Goal: Transaction & Acquisition: Obtain resource

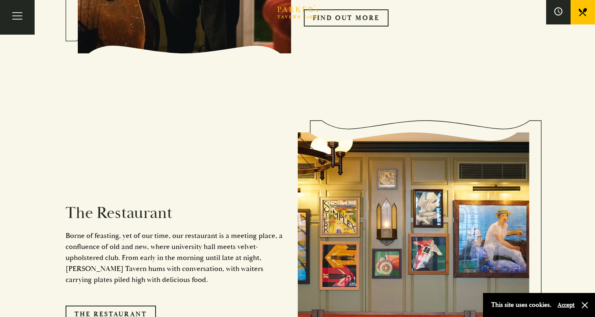
scroll to position [660, 0]
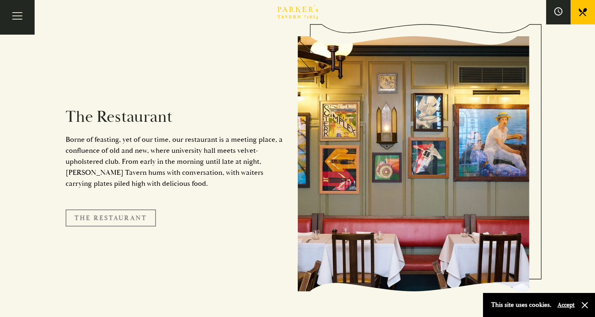
click at [98, 210] on link "The Restaurant" at bounding box center [111, 217] width 90 height 17
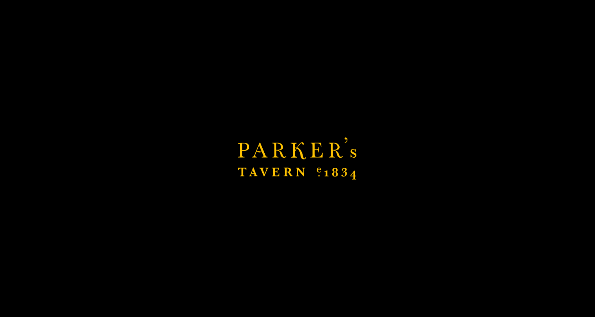
scroll to position [808, 0]
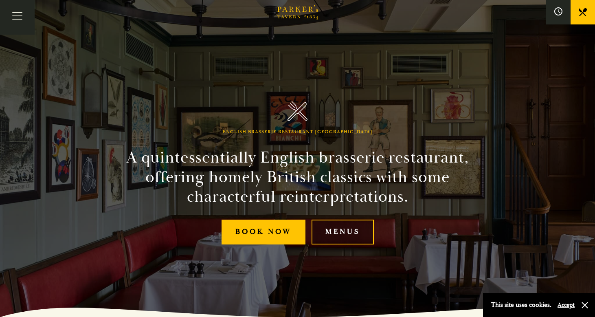
click at [338, 239] on link "Menus" at bounding box center [342, 231] width 62 height 25
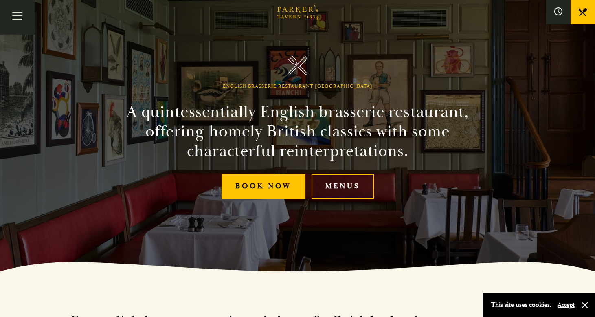
scroll to position [48, 0]
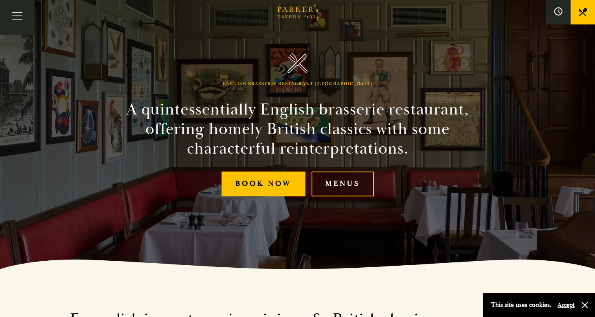
click at [339, 188] on link "Menus" at bounding box center [342, 183] width 62 height 25
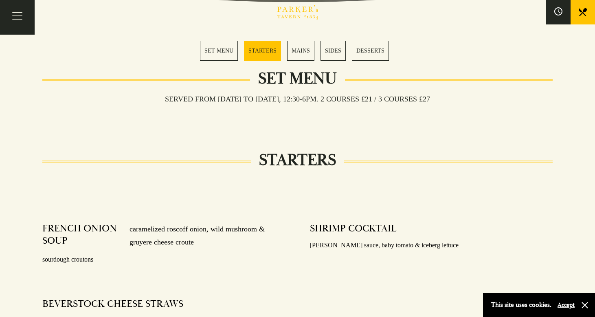
scroll to position [379, 0]
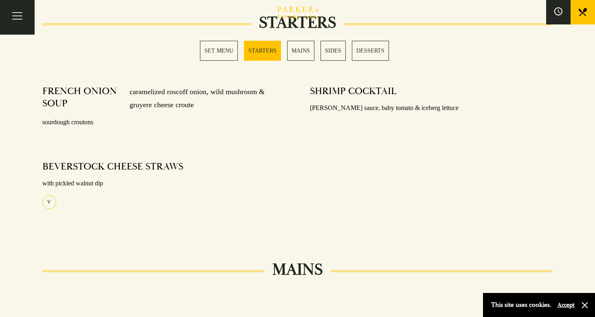
click at [300, 48] on link "MAINS" at bounding box center [300, 51] width 27 height 20
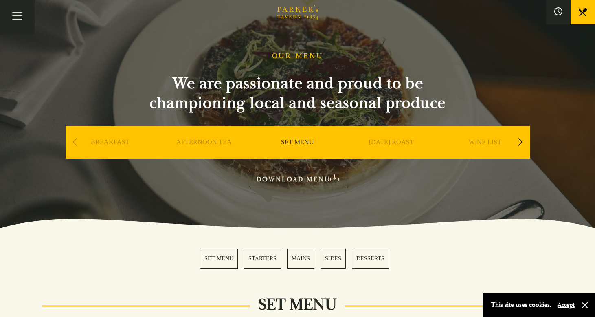
scroll to position [12, 0]
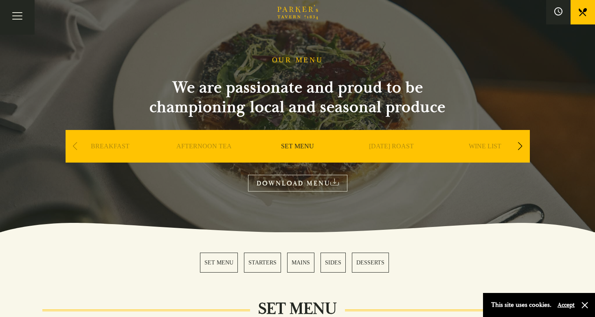
click at [480, 144] on link "WINE LIST" at bounding box center [484, 158] width 33 height 33
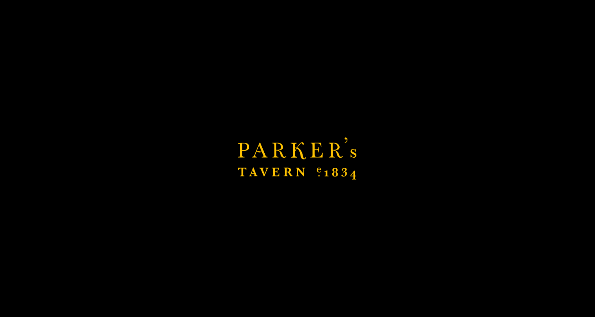
scroll to position [83, 0]
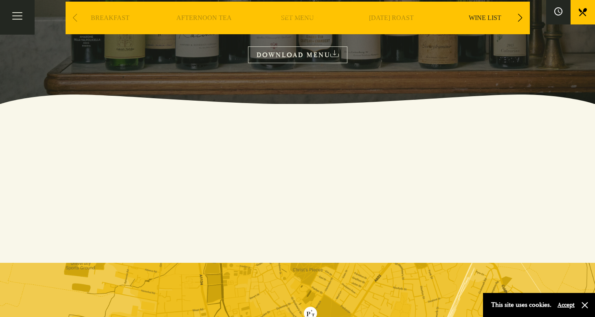
scroll to position [33, 0]
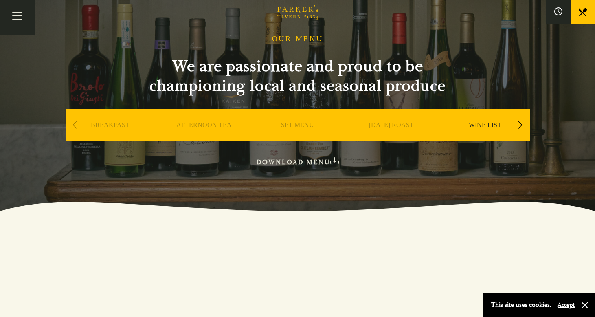
click at [484, 127] on link "WINE LIST" at bounding box center [484, 137] width 33 height 33
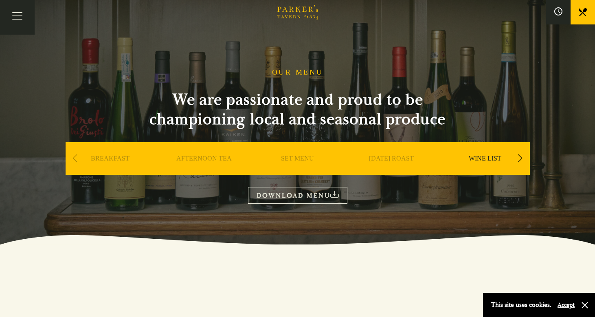
click at [316, 192] on link "DOWNLOAD MENU" at bounding box center [297, 195] width 99 height 17
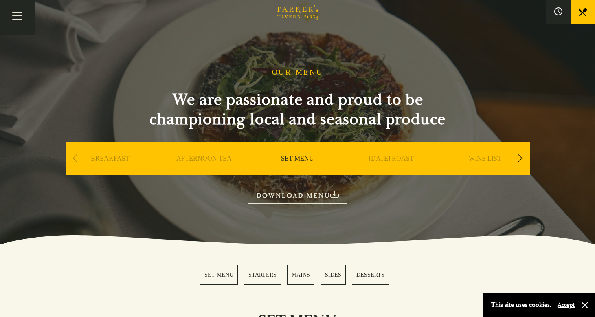
click at [479, 157] on link "WINE LIST" at bounding box center [484, 170] width 33 height 33
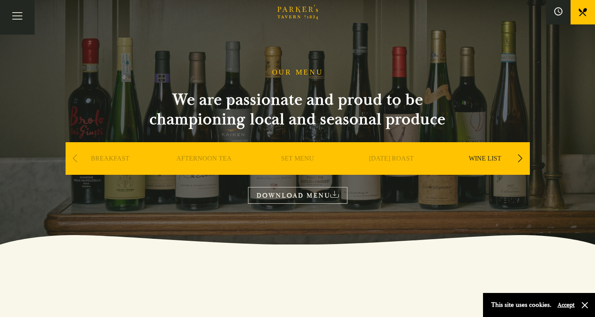
click at [285, 199] on link "DOWNLOAD MENU" at bounding box center [297, 195] width 99 height 17
